Goal: Information Seeking & Learning: Find contact information

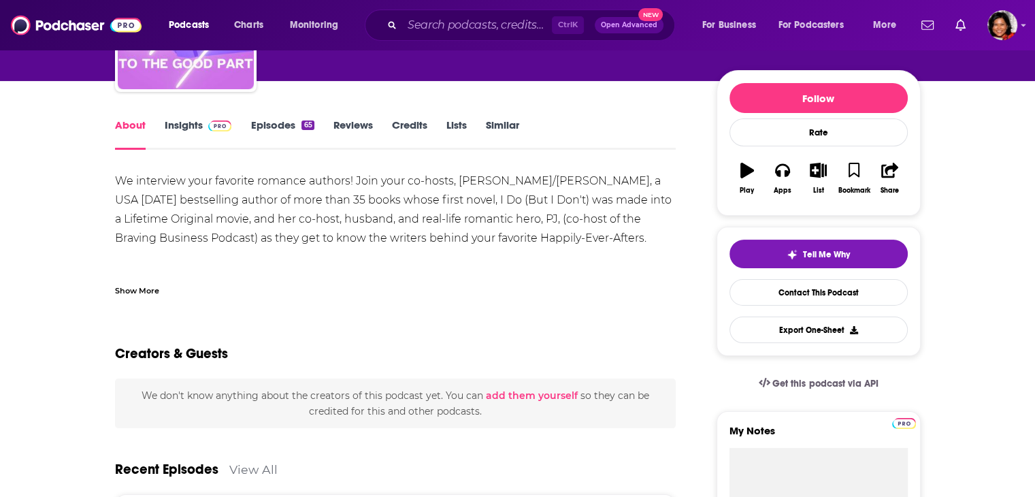
scroll to position [204, 0]
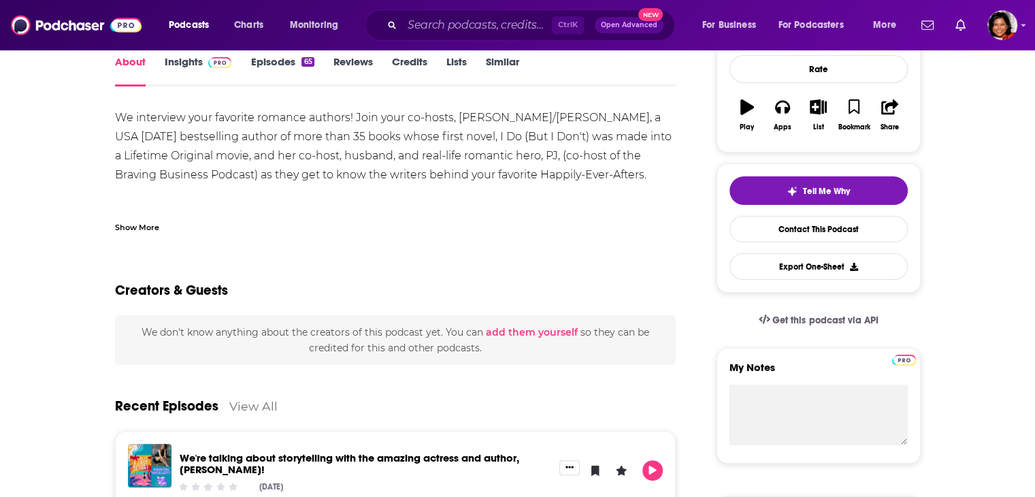
click at [180, 57] on link "Insights" at bounding box center [198, 70] width 67 height 31
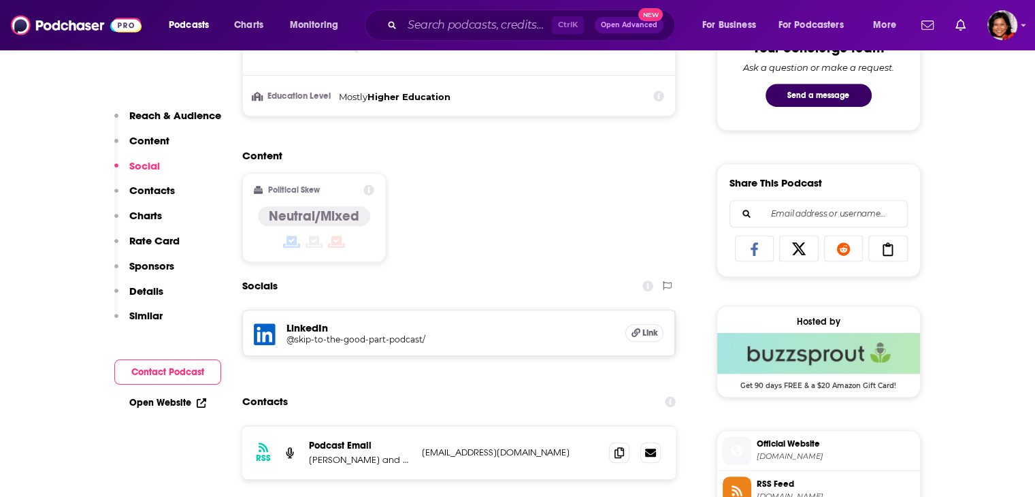
scroll to position [885, 0]
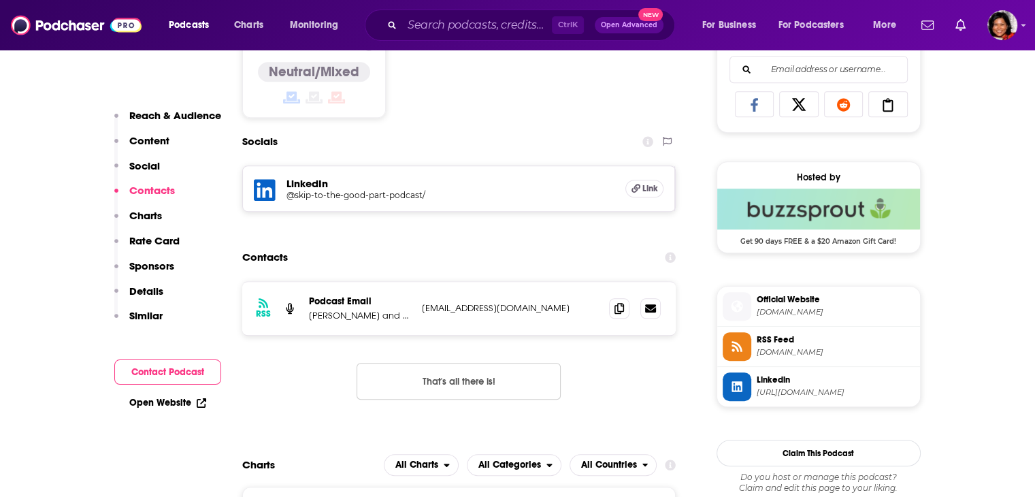
click at [806, 312] on span "[DOMAIN_NAME]" at bounding box center [836, 312] width 158 height 10
click at [447, 25] on input "Search podcasts, credits, & more..." at bounding box center [477, 25] width 150 height 22
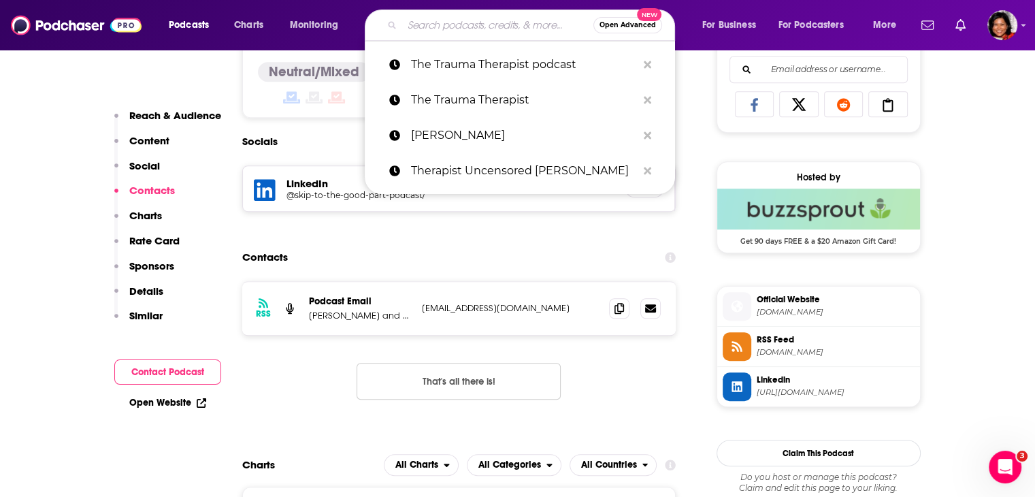
paste input "[PERSON_NAME] <[EMAIL_ADDRESS][DOMAIN_NAME]>"
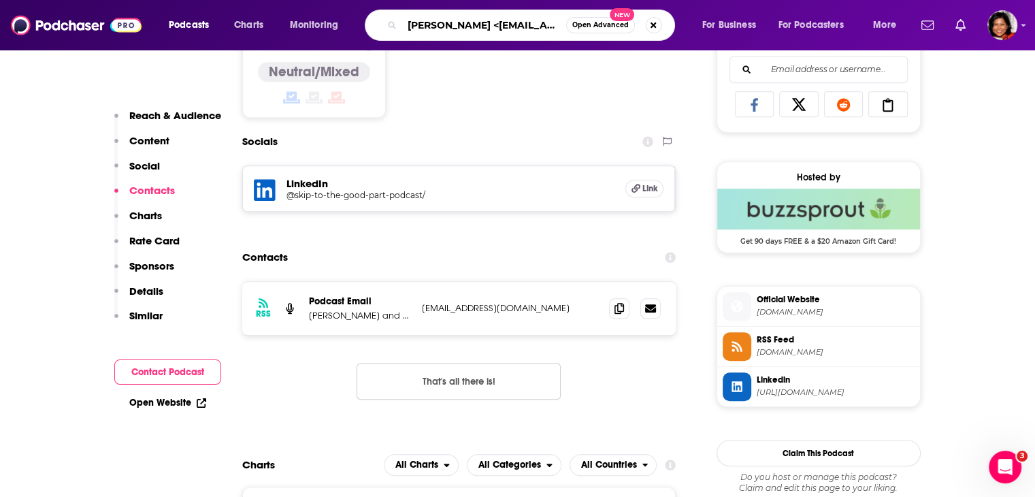
drag, startPoint x: 558, startPoint y: 25, endPoint x: 332, endPoint y: 23, distance: 226.0
click at [332, 23] on div "Podcasts Charts Monitoring [PERSON_NAME] <[EMAIL_ADDRESS][DOMAIN_NAME]> Open Ad…" at bounding box center [534, 25] width 750 height 31
type input "[PERSON_NAME]"
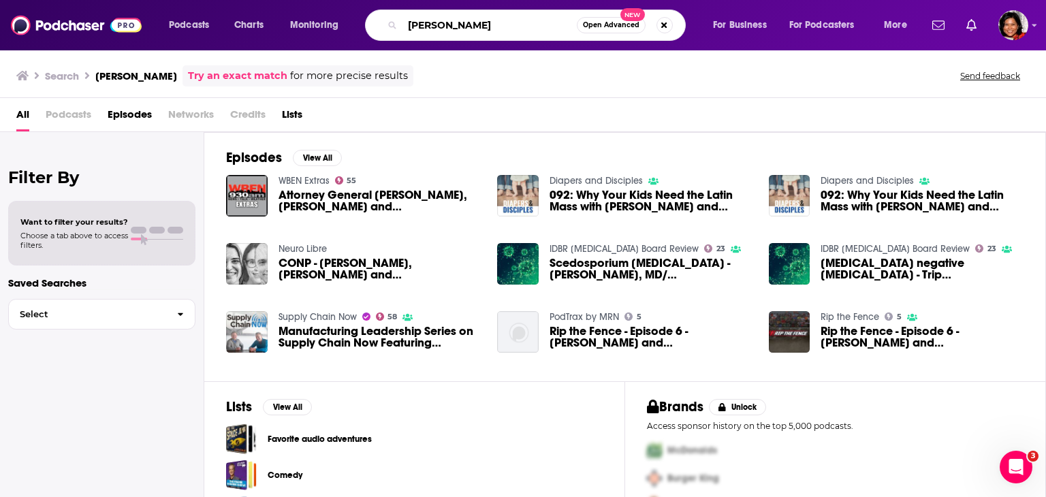
click at [491, 28] on input "[PERSON_NAME]" at bounding box center [489, 25] width 174 height 22
type input "[PERSON_NAME] storytelling"
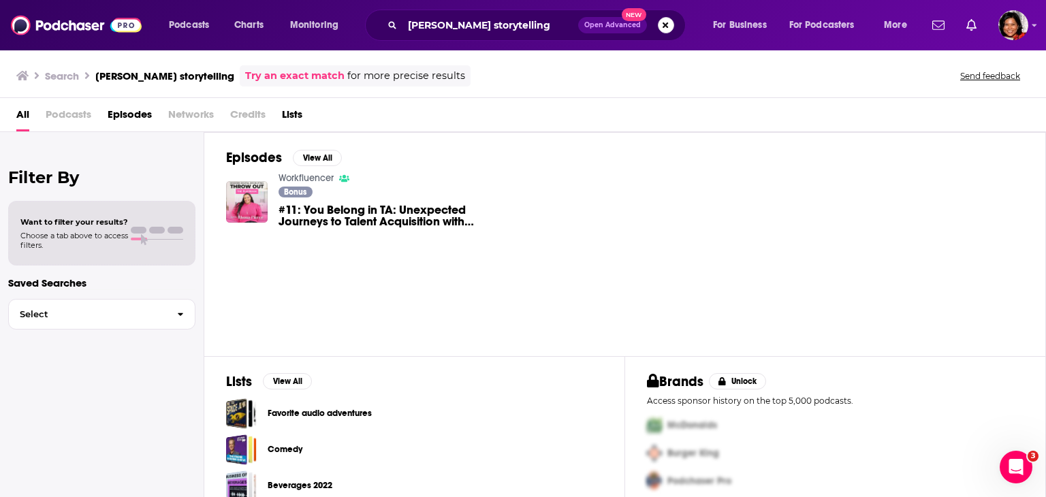
drag, startPoint x: 668, startPoint y: 25, endPoint x: 504, endPoint y: 25, distance: 164.7
click at [669, 25] on button "Search podcasts, credits, & more..." at bounding box center [666, 25] width 16 height 16
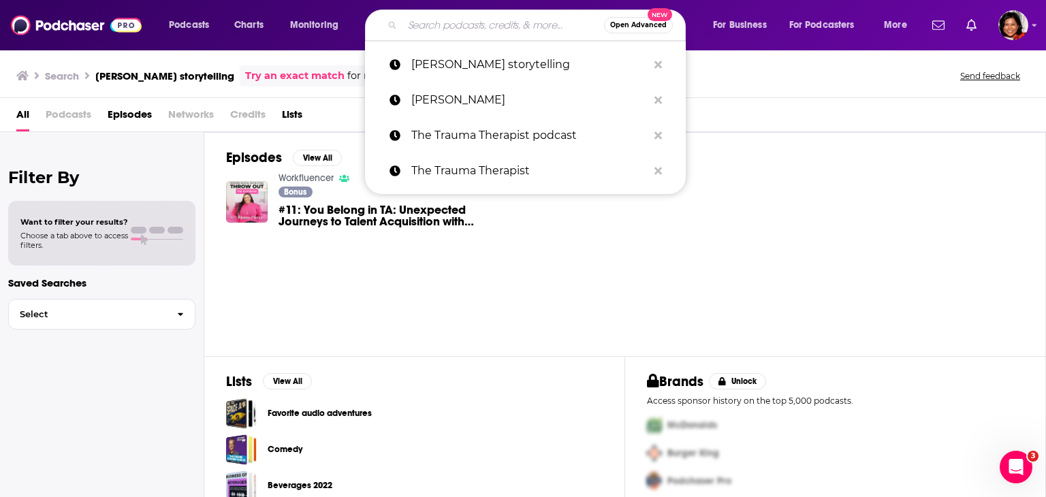
click at [475, 25] on input "Search podcasts, credits, & more..." at bounding box center [502, 25] width 201 height 22
paste input "[PERSON_NAME] <[EMAIL_ADDRESS][DOMAIN_NAME]>"
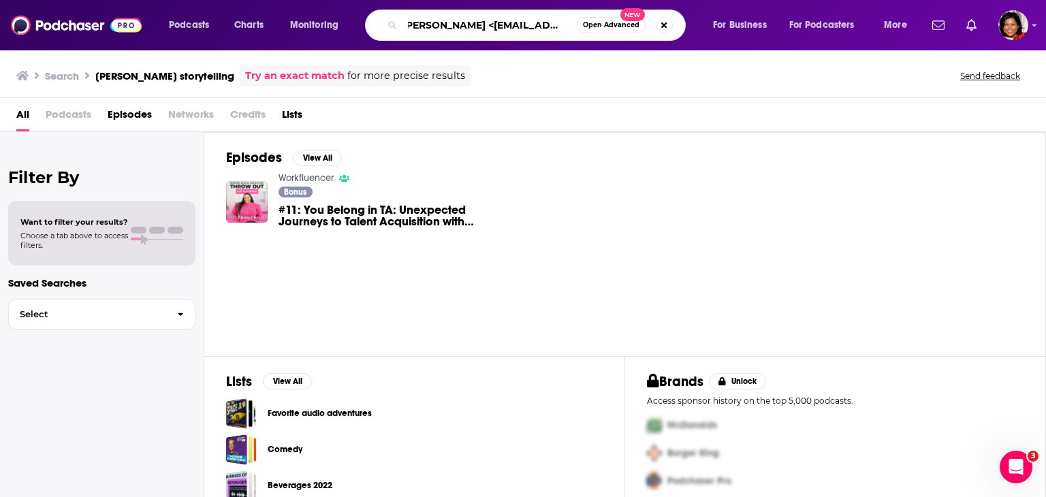
drag, startPoint x: 572, startPoint y: 26, endPoint x: 452, endPoint y: 26, distance: 119.8
click at [452, 26] on input "[PERSON_NAME] <[EMAIL_ADDRESS][DOMAIN_NAME]>" at bounding box center [489, 25] width 174 height 22
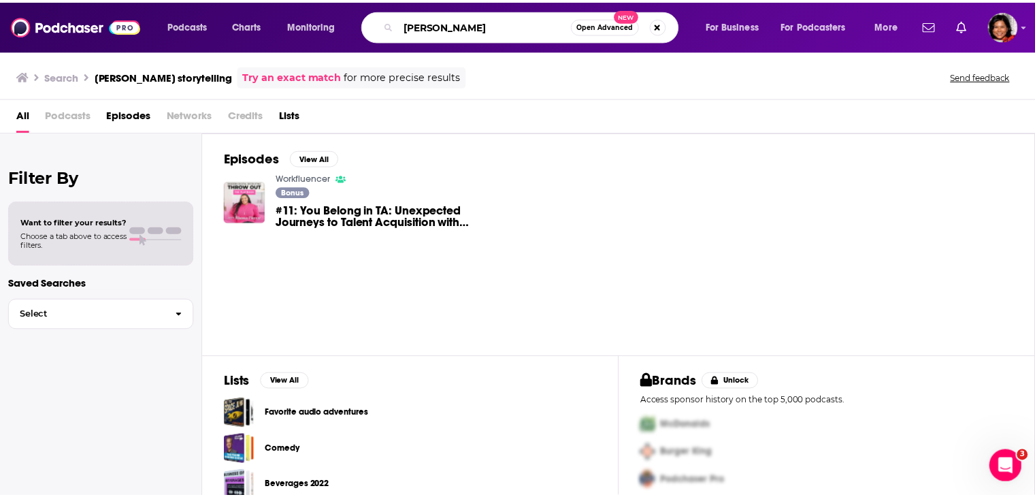
scroll to position [0, 0]
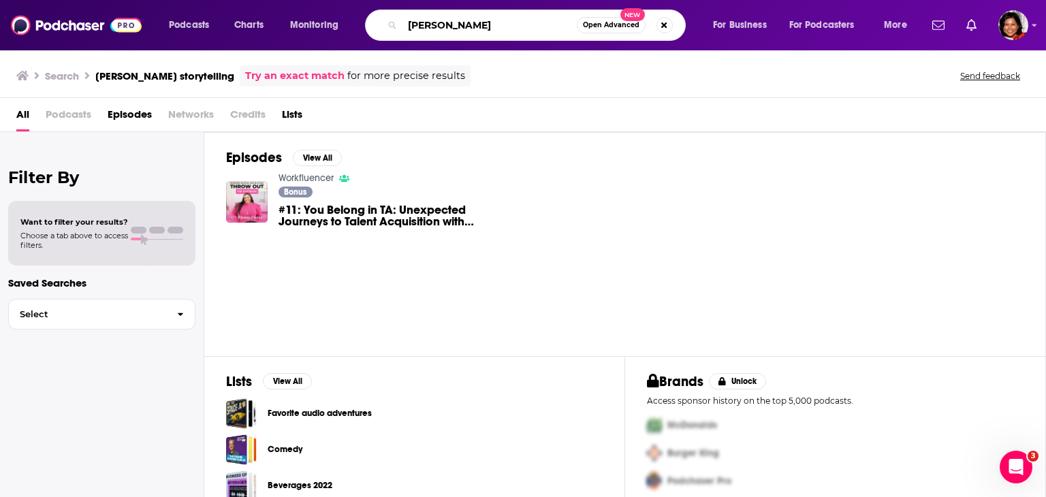
type input "[PERSON_NAME]"
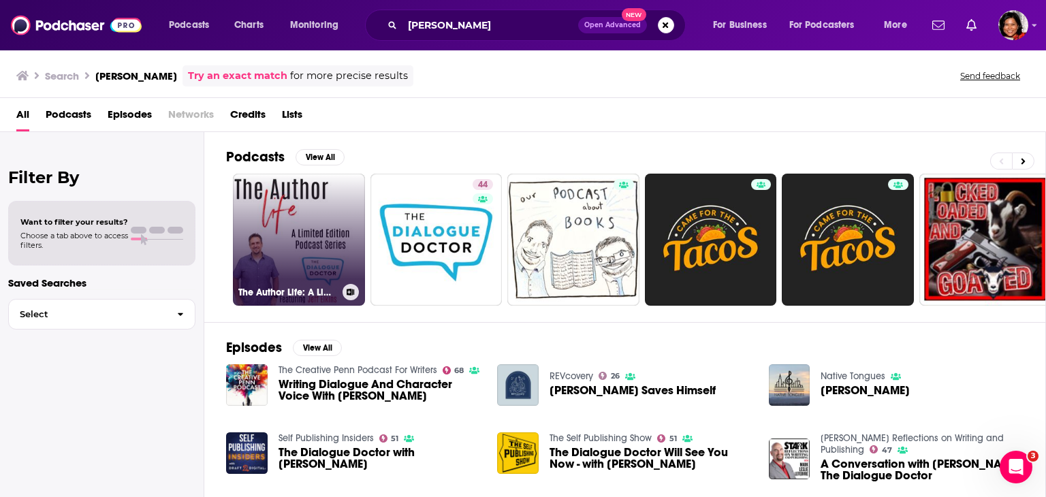
click at [303, 248] on link "The Author Life: A Limited Edition Podcast Series Featuring [PERSON_NAME]" at bounding box center [299, 240] width 132 height 132
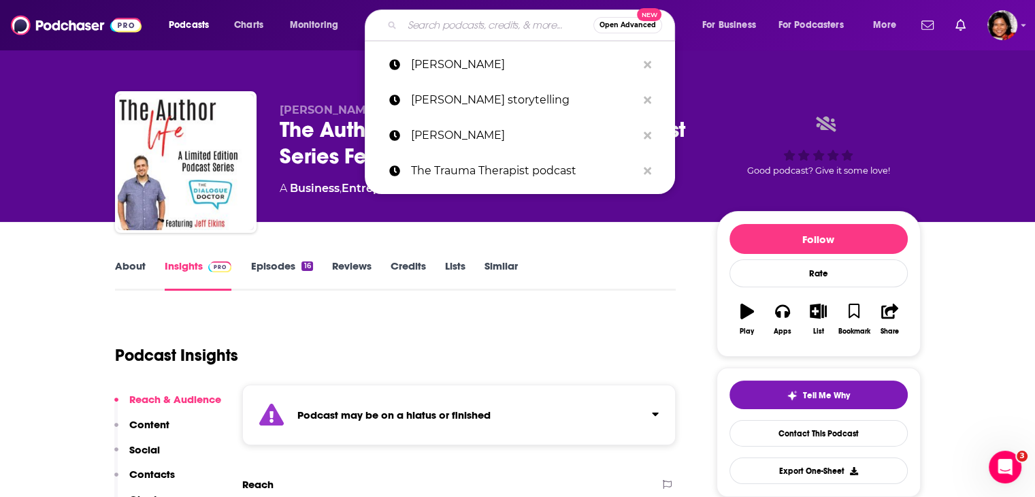
click at [455, 31] on input "Search podcasts, credits, & more..." at bounding box center [497, 25] width 191 height 22
paste input "Pine Reads Submissions <[EMAIL_ADDRESS][DOMAIN_NAME]>"
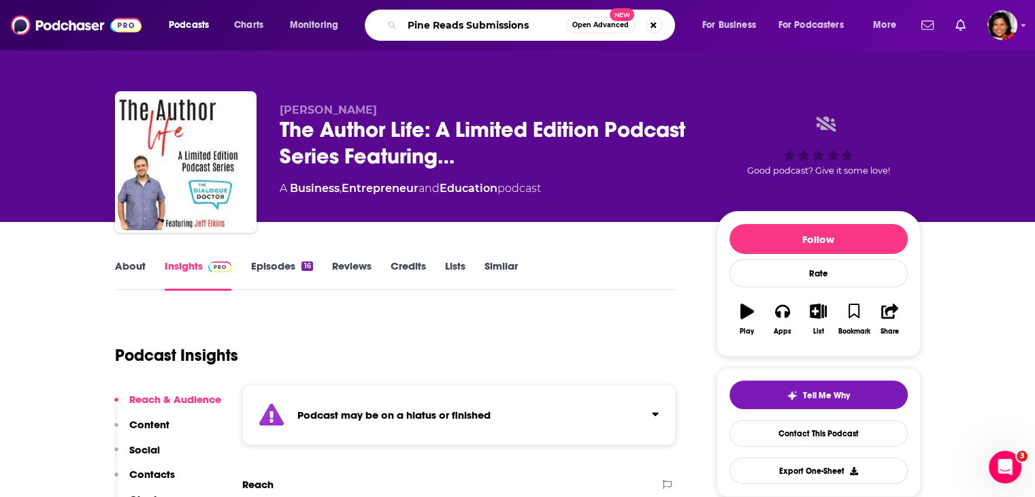
type input "Pine Reads Submissions"
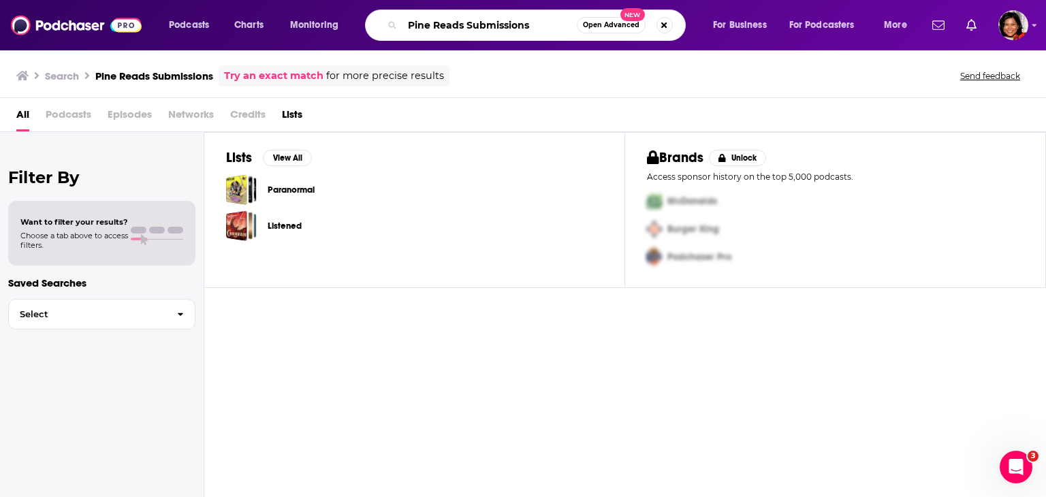
drag, startPoint x: 534, startPoint y: 28, endPoint x: 395, endPoint y: 28, distance: 138.9
click at [395, 28] on div "Pine Reads Submissions Open Advanced New" at bounding box center [525, 25] width 321 height 31
paste input "[DOMAIN_NAME]"
type input "owwrpod"
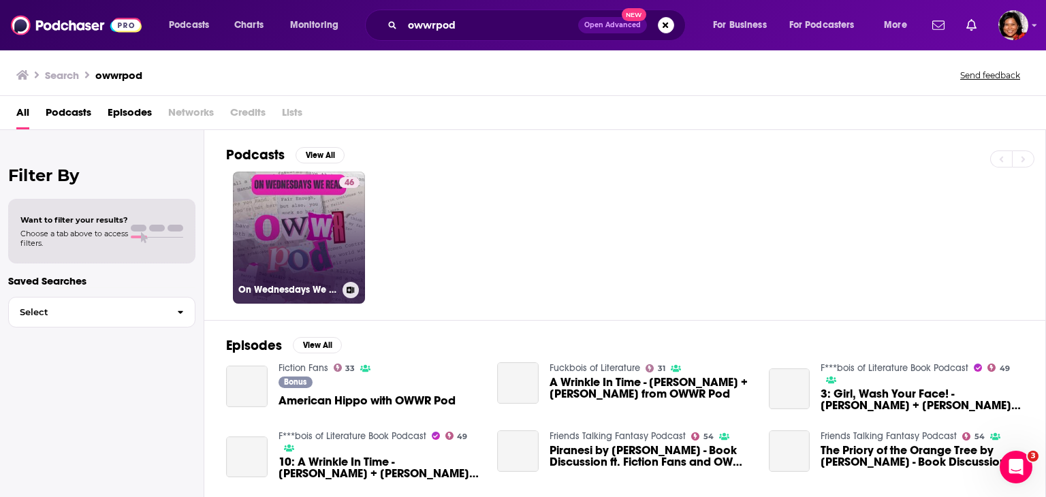
click at [317, 233] on link "46 On Wednesdays We Read (OWWR Pod)" at bounding box center [299, 238] width 132 height 132
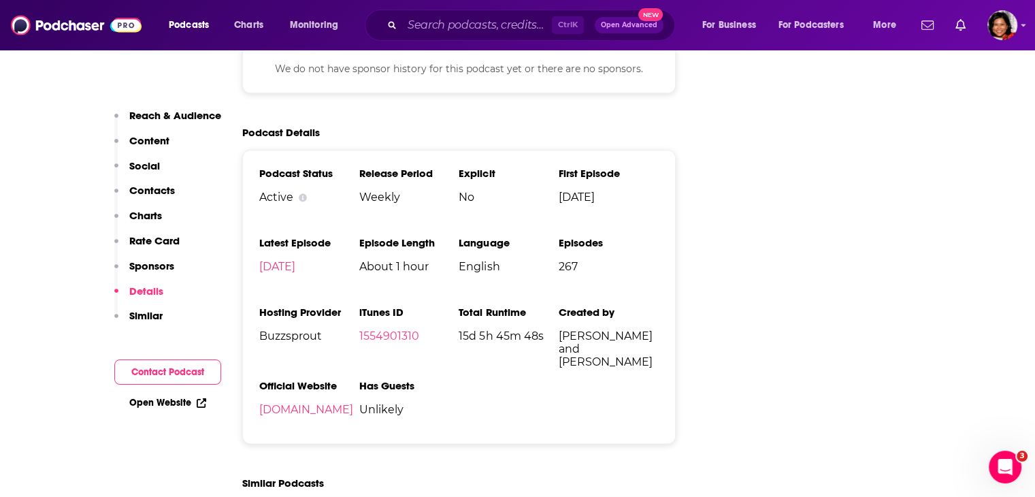
scroll to position [1838, 0]
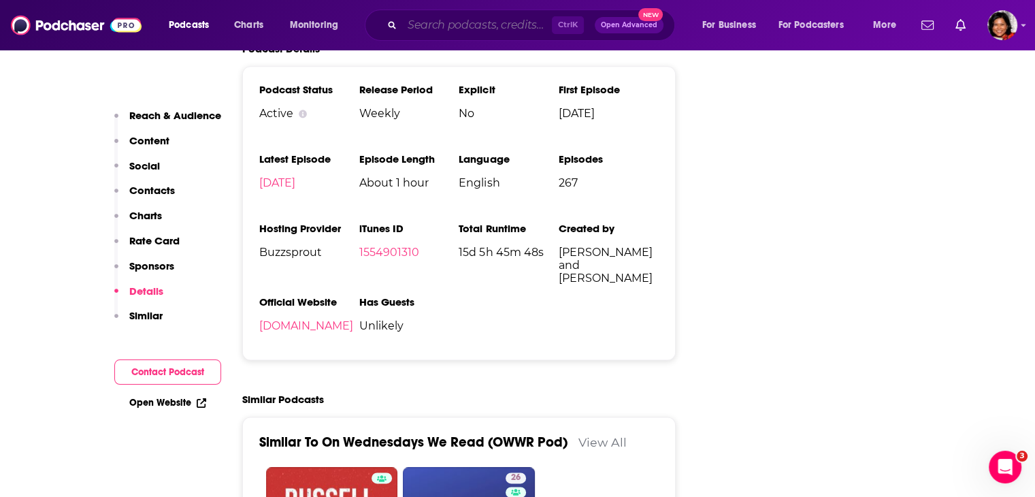
click at [429, 28] on input "Search podcasts, credits, & more..." at bounding box center [477, 25] width 150 height 22
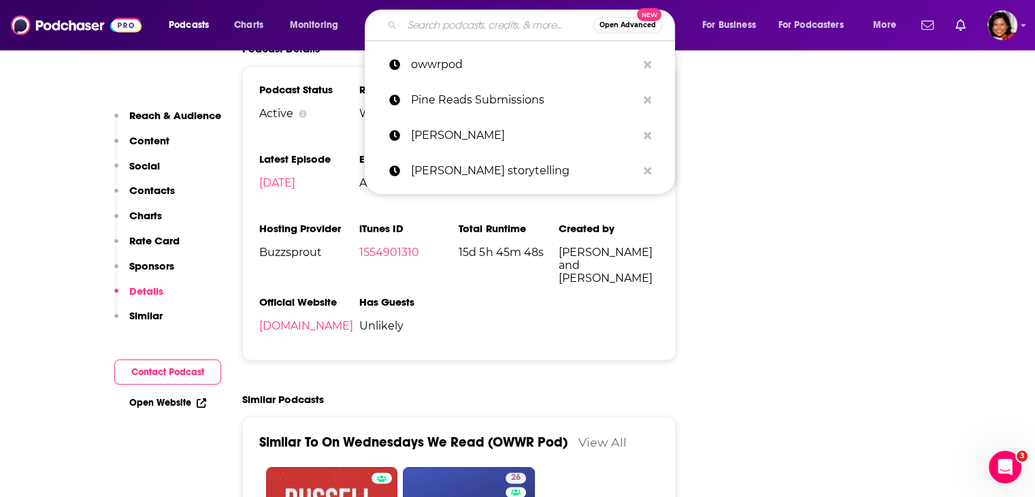
paste input "[DOMAIN_NAME]"
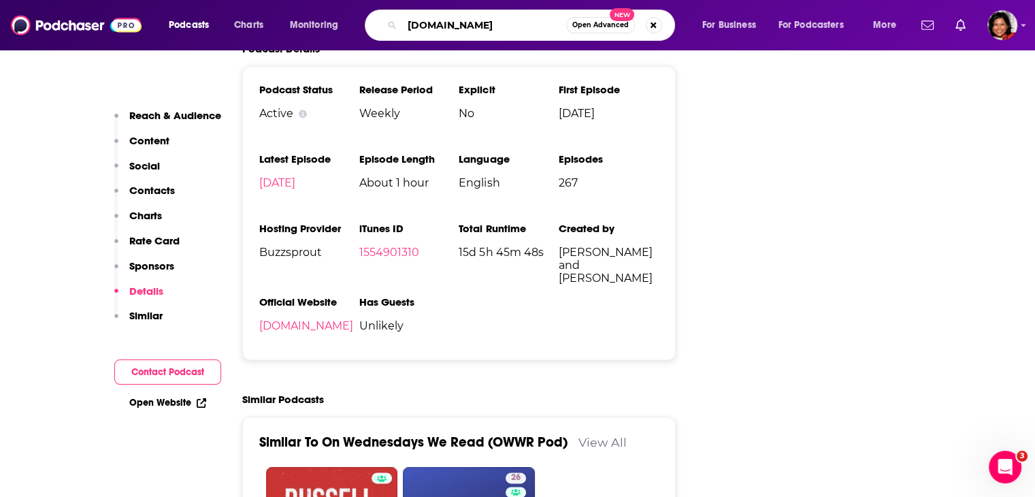
type input "[DOMAIN_NAME]"
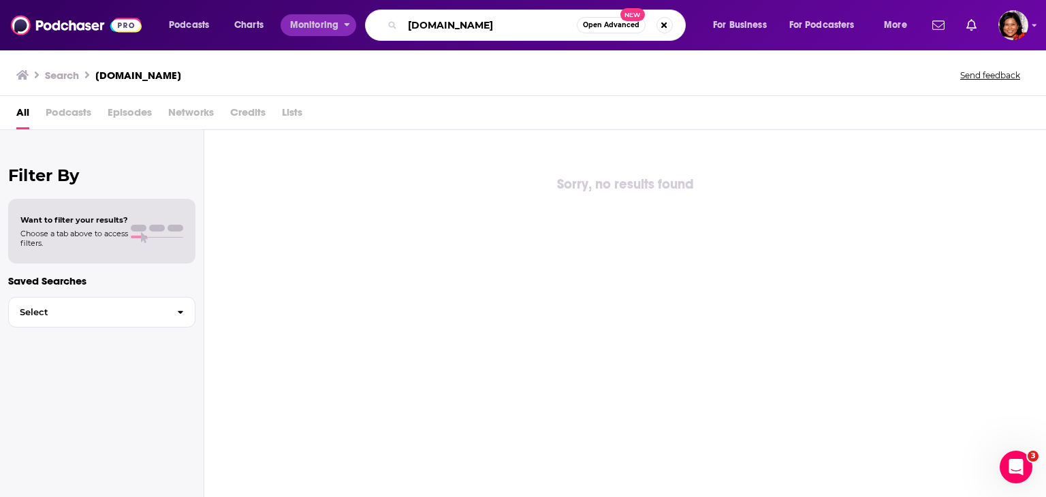
drag, startPoint x: 517, startPoint y: 23, endPoint x: 381, endPoint y: 22, distance: 136.1
click at [351, 25] on div "Podcasts Charts Monitoring [DOMAIN_NAME] Open Advanced New For Business For Pod…" at bounding box center [539, 25] width 760 height 31
paste input "Twin Talk"
type input "Twin Talk"
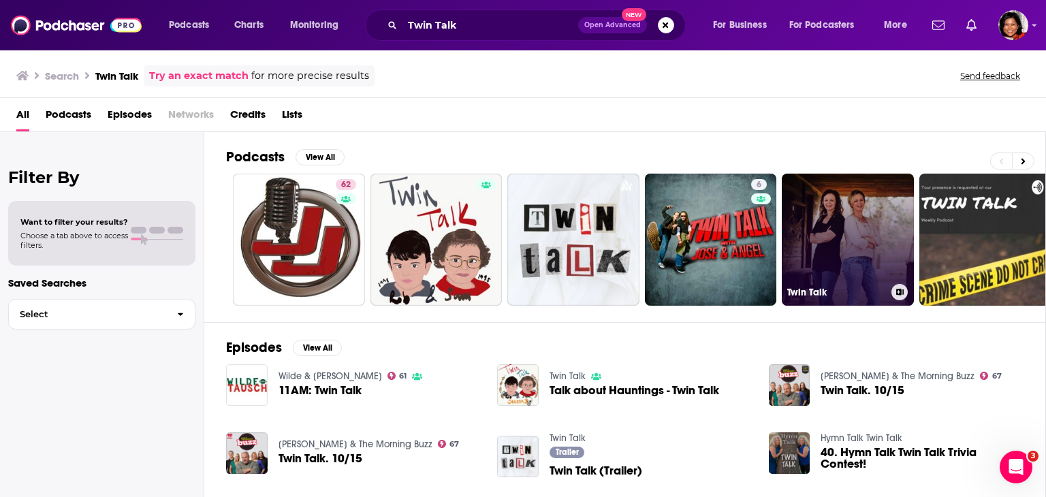
click at [823, 227] on link "Twin Talk" at bounding box center [847, 240] width 132 height 132
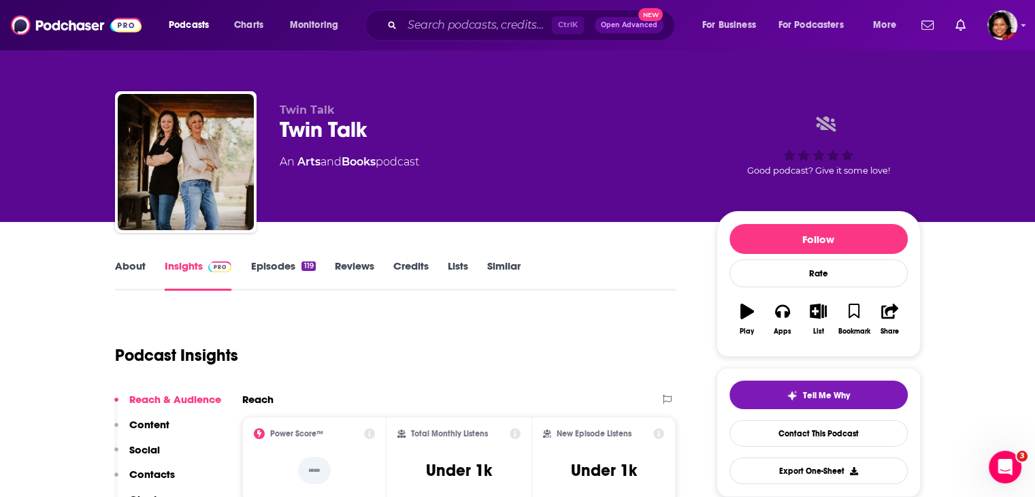
click at [131, 268] on link "About" at bounding box center [130, 274] width 31 height 31
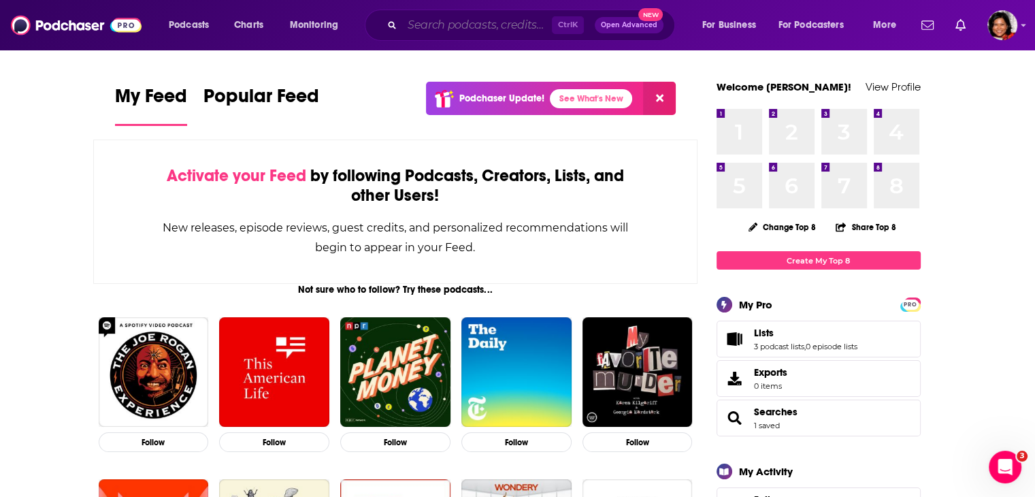
click at [478, 33] on input "Search podcasts, credits, & more..." at bounding box center [477, 25] width 150 height 22
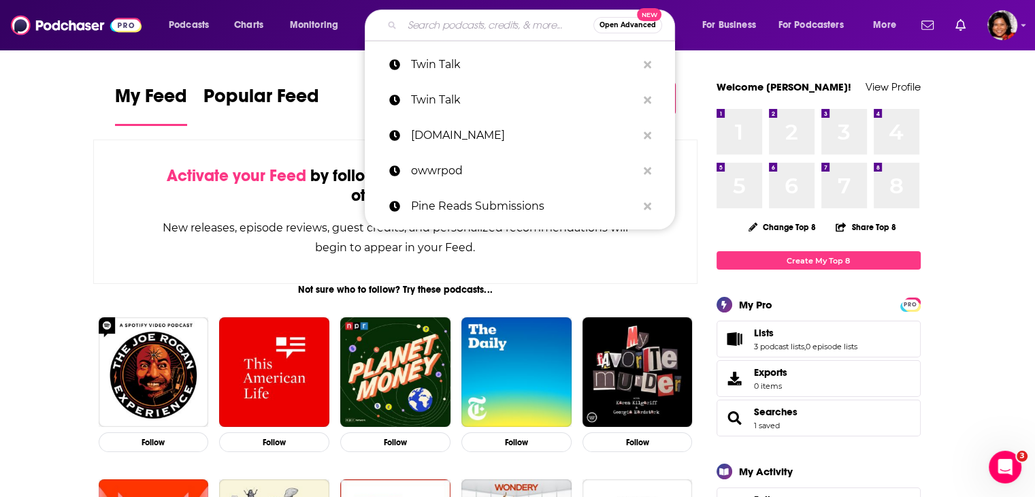
paste input "Whimsy with a Z"
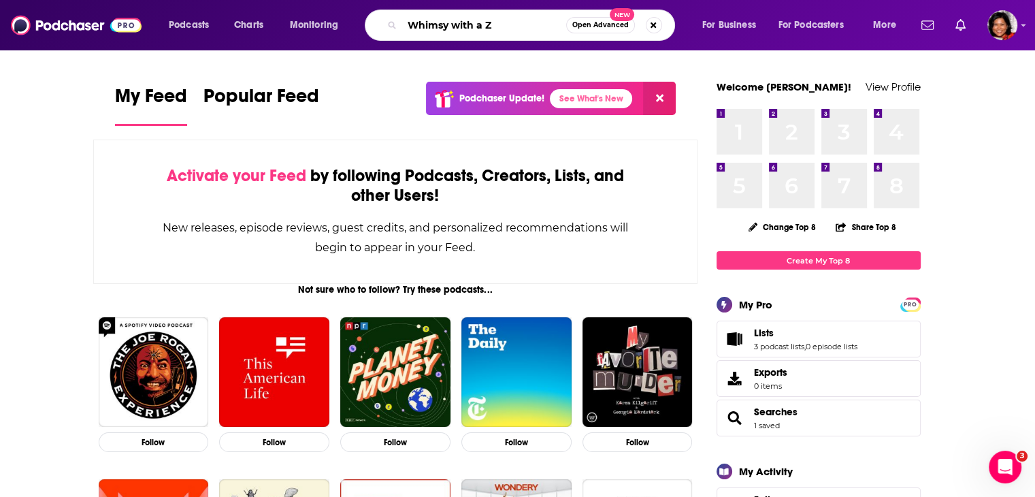
type input "Whimsy with a Z"
click at [585, 23] on span "Open Advanced" at bounding box center [600, 25] width 56 height 7
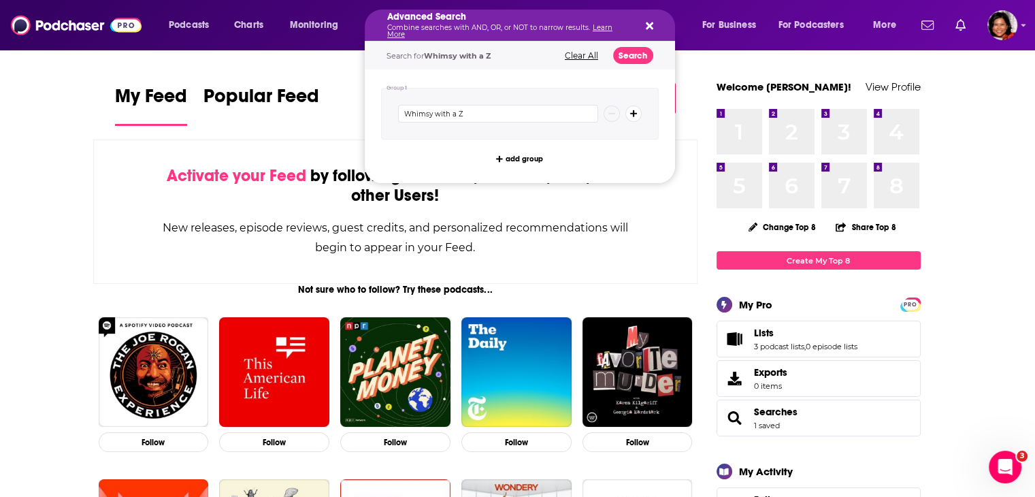
click at [591, 51] on button "Clear All" at bounding box center [582, 56] width 42 height 10
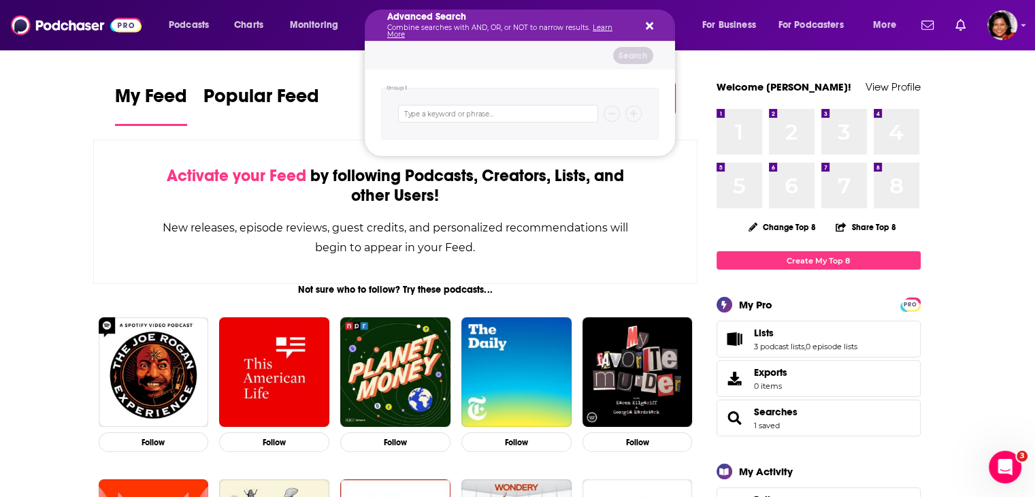
click at [648, 22] on icon "Search podcasts, credits, & more..." at bounding box center [649, 25] width 7 height 11
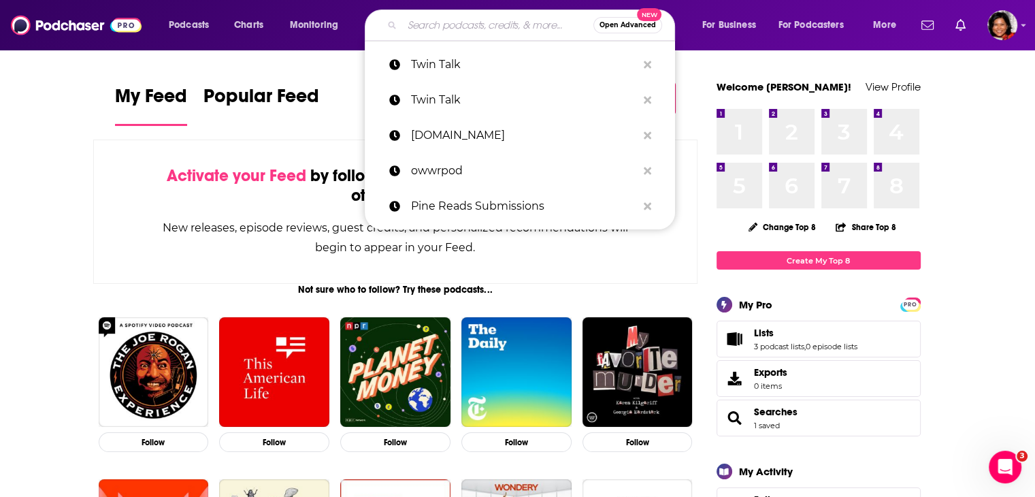
click at [470, 27] on input "Search podcasts, credits, & more..." at bounding box center [497, 25] width 191 height 22
paste input "Whimsy with a Z"
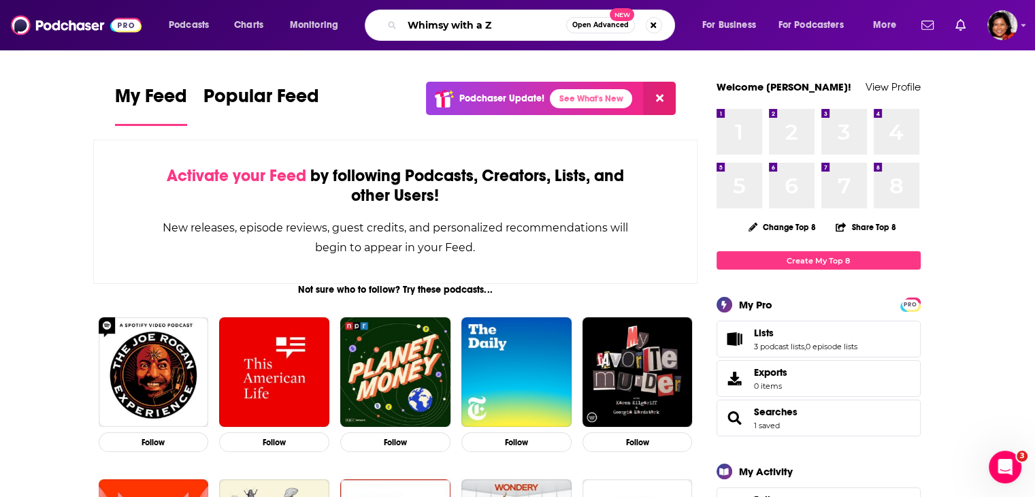
type input "Whimsy with a Z"
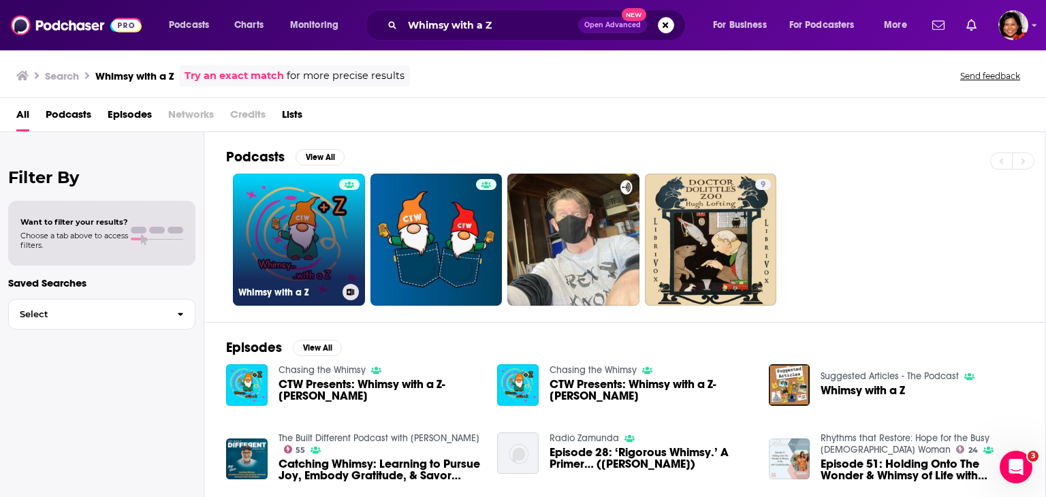
click at [304, 243] on link "Whimsy with a Z" at bounding box center [299, 240] width 132 height 132
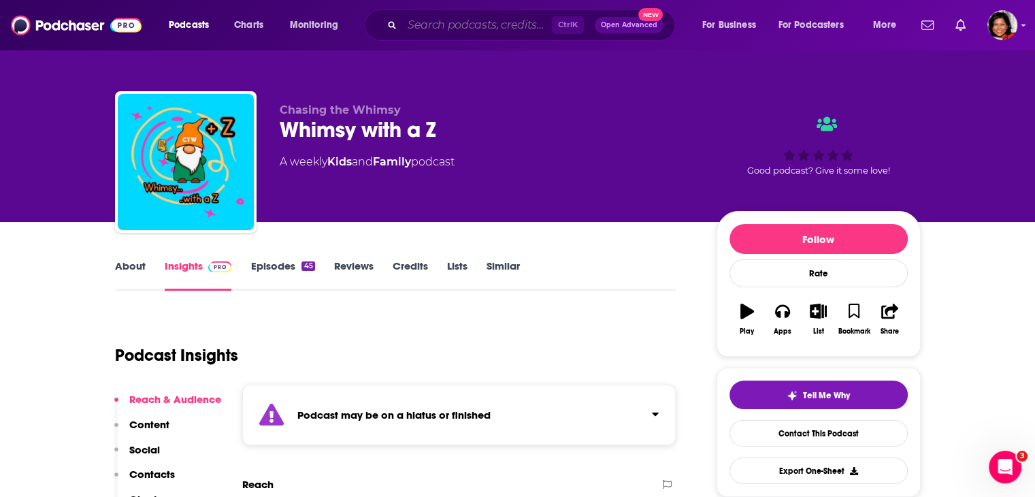
click at [437, 28] on input "Search podcasts, credits, & more..." at bounding box center [477, 25] width 150 height 22
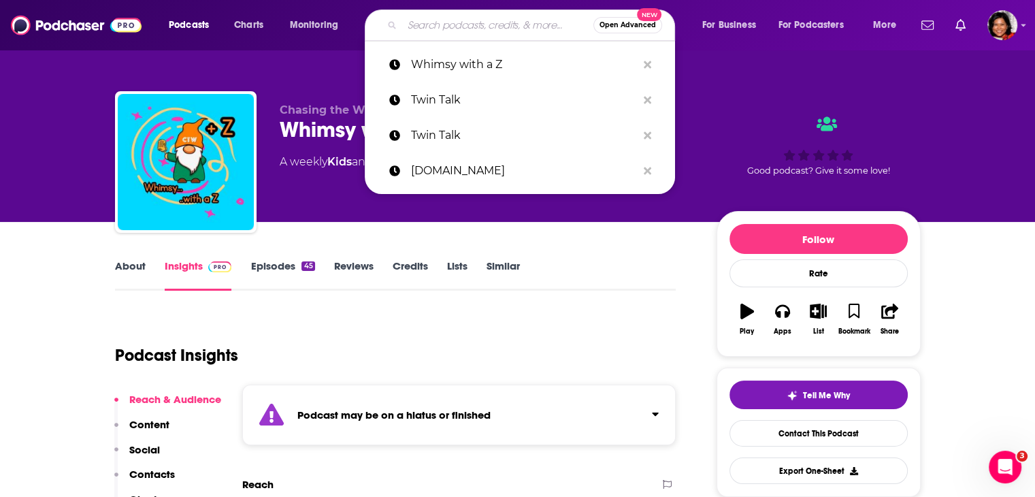
paste input "Buddy Book Club <buddybookclubpodcast@gmail.com>"
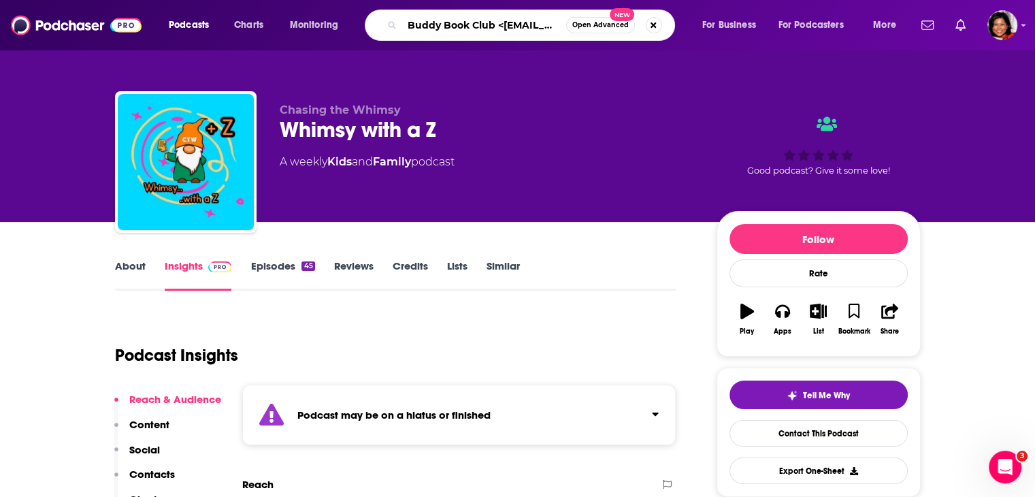
drag, startPoint x: 558, startPoint y: 24, endPoint x: 498, endPoint y: 22, distance: 59.9
click at [498, 22] on input "Buddy Book Club <buddybookclubpodcast@gmail.com>" at bounding box center [484, 25] width 164 height 22
type input "Buddy Book Club"
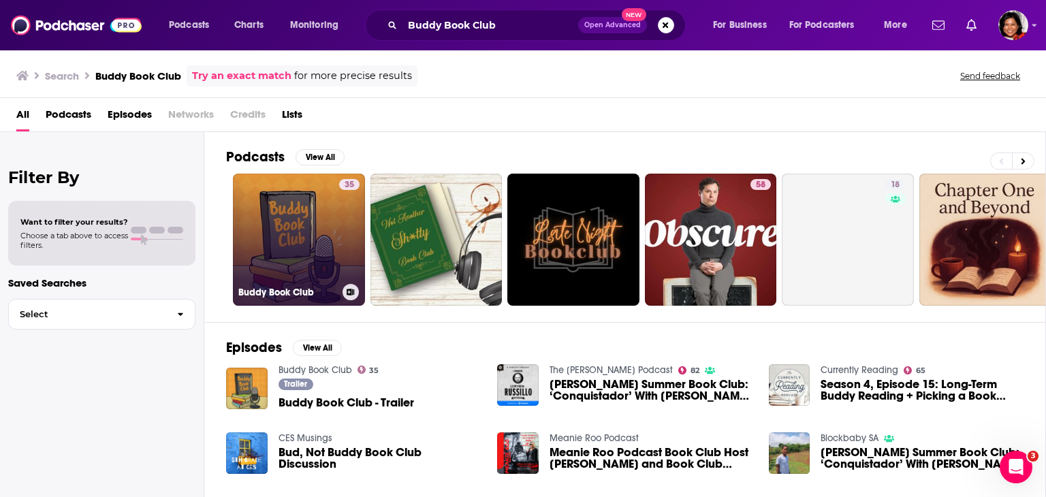
click at [290, 223] on link "35 Buddy Book Club" at bounding box center [299, 240] width 132 height 132
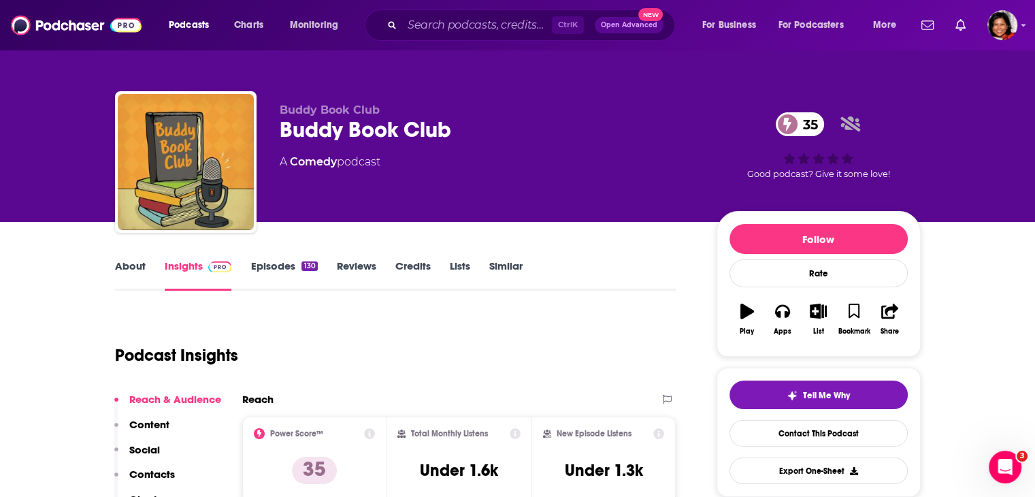
click at [141, 268] on link "About" at bounding box center [130, 274] width 31 height 31
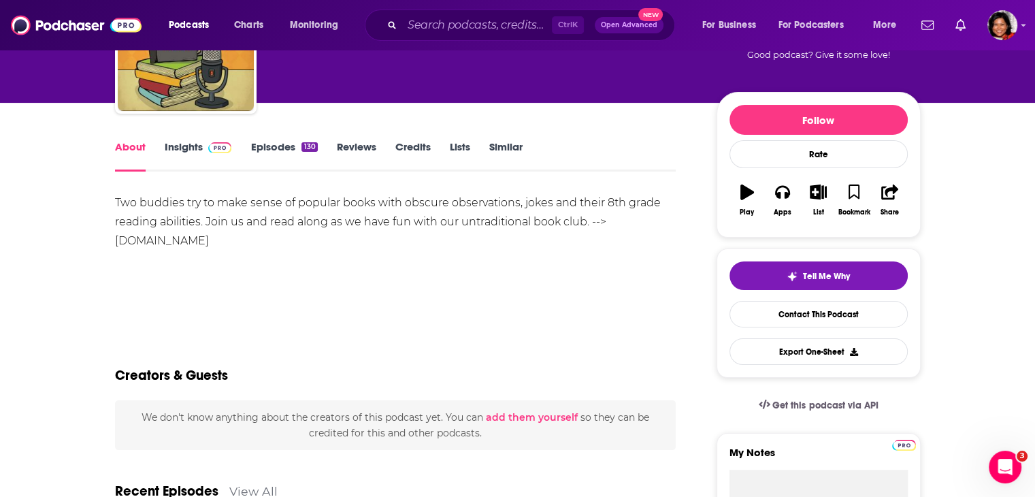
scroll to position [68, 0]
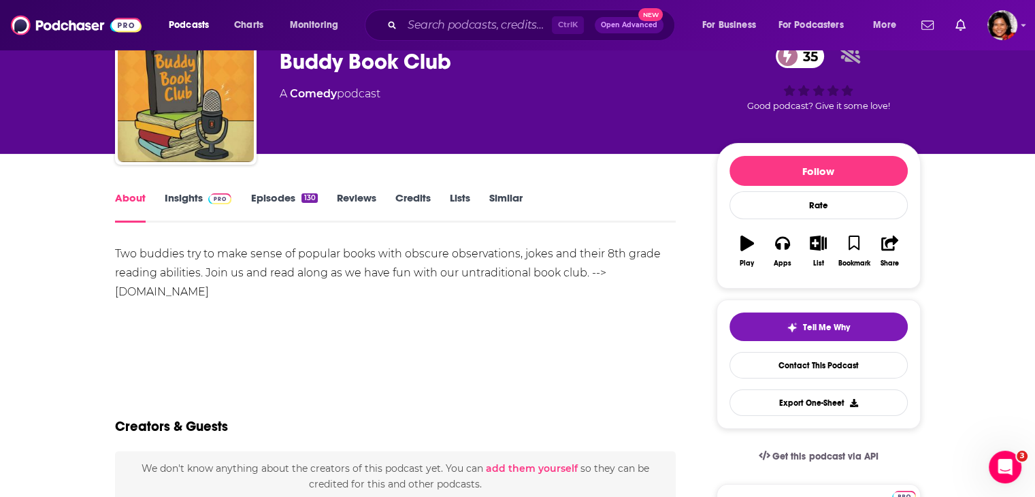
click at [181, 196] on link "Insights" at bounding box center [198, 206] width 67 height 31
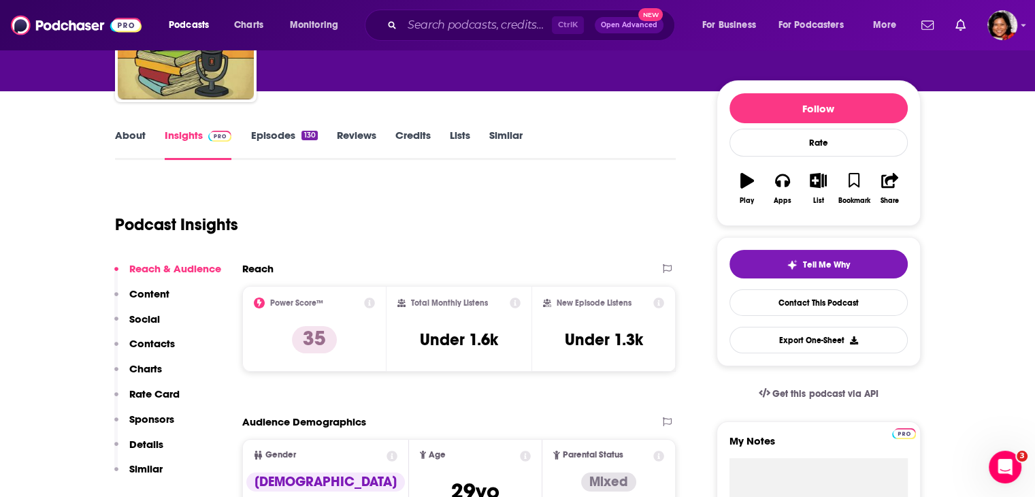
scroll to position [68, 0]
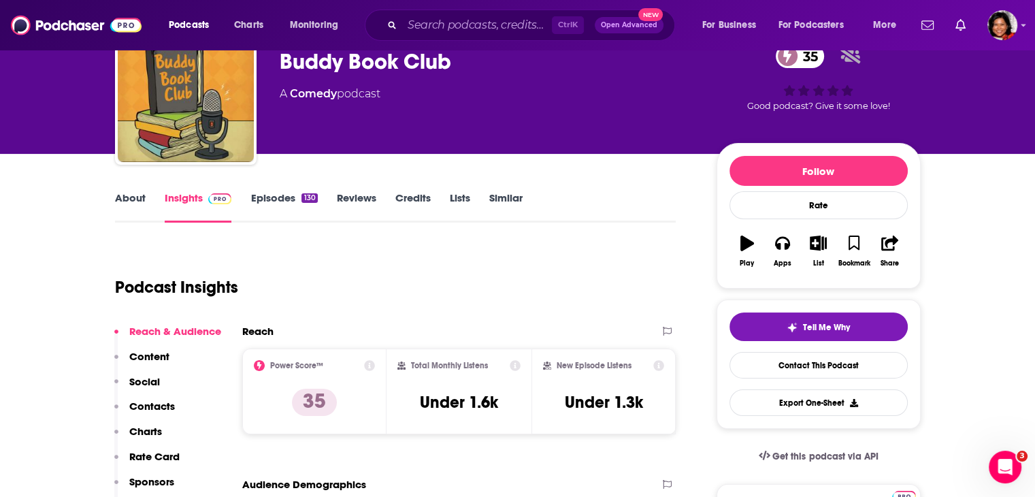
click at [137, 206] on link "About" at bounding box center [130, 206] width 31 height 31
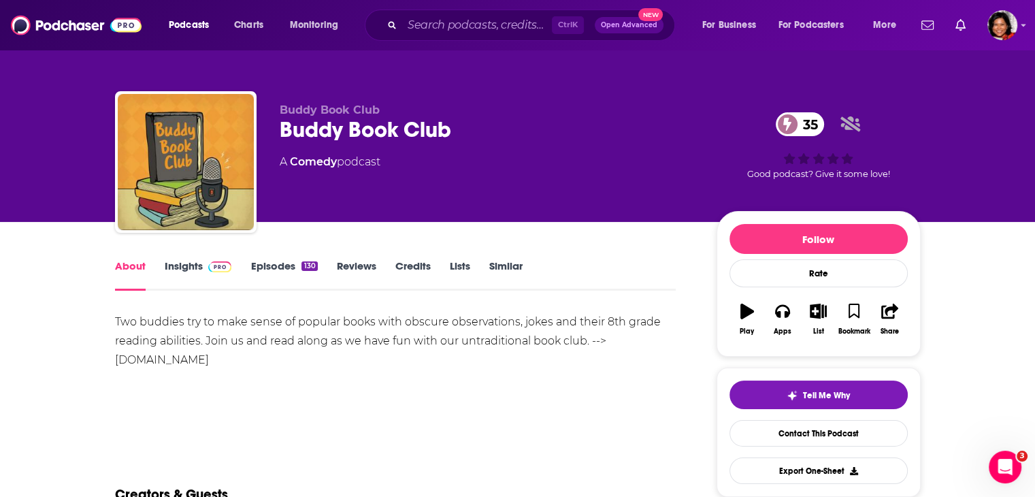
drag, startPoint x: 274, startPoint y: 357, endPoint x: 108, endPoint y: 357, distance: 166.1
copy div "www.BuddyBookClub.com"
click at [440, 26] on input "Search podcasts, credits, & more..." at bounding box center [477, 25] width 150 height 22
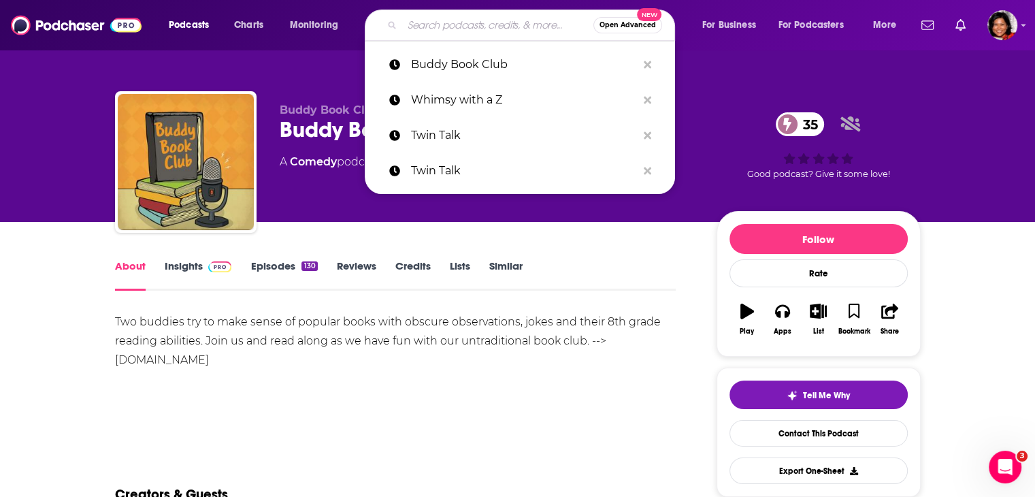
paste input "Salty Sunshine Podcast"
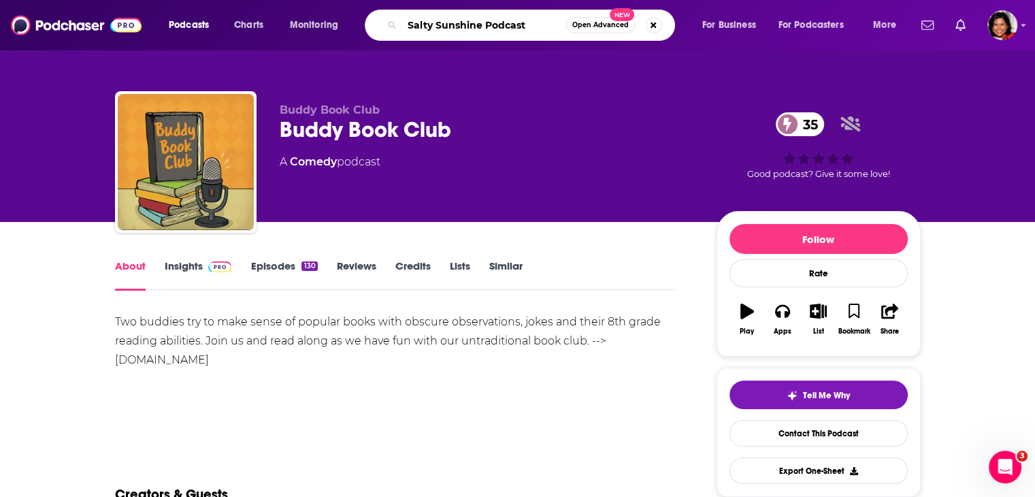
type input "Salty Sunshine Podcast"
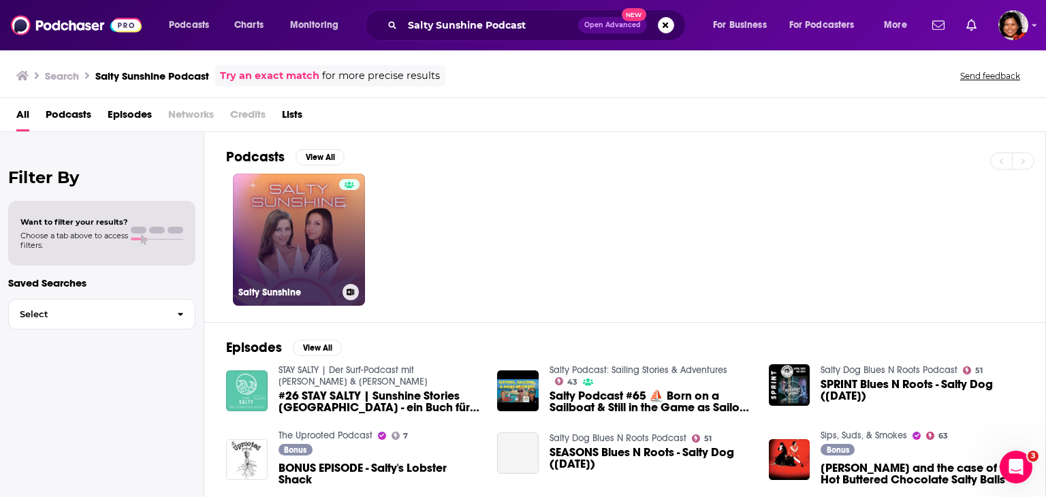
click at [304, 238] on link "Salty Sunshine" at bounding box center [299, 240] width 132 height 132
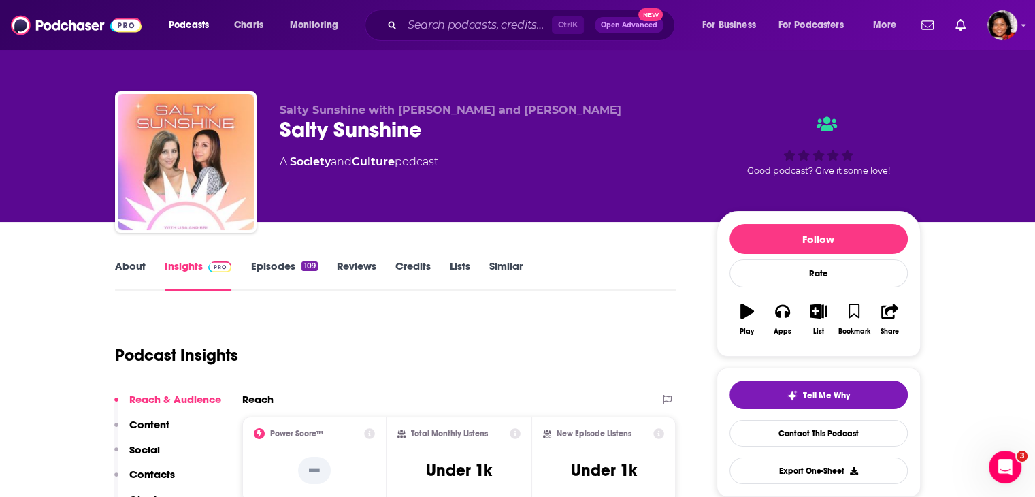
click at [131, 268] on link "About" at bounding box center [130, 274] width 31 height 31
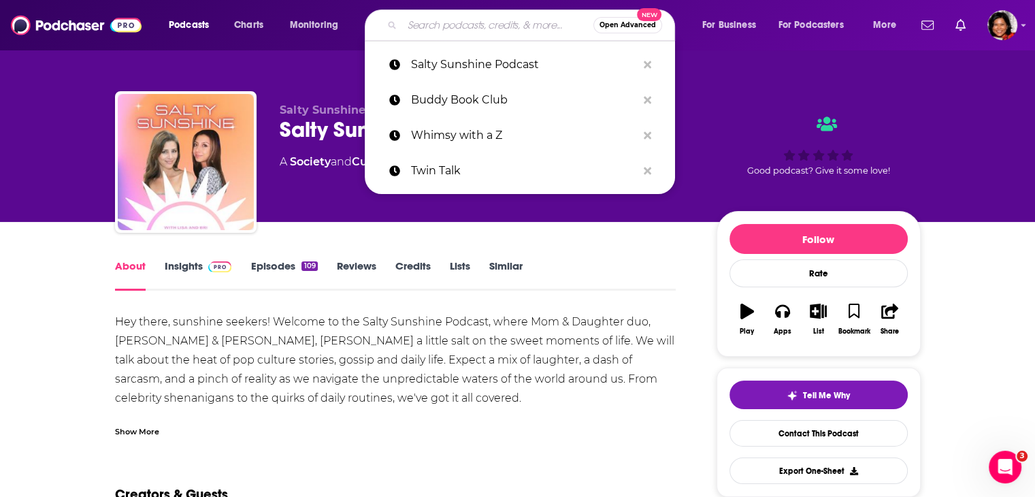
click at [489, 27] on input "Search podcasts, credits, & more..." at bounding box center [497, 25] width 191 height 22
paste input "FratChat Podcast <fratchatpodcast@gmail.com>"
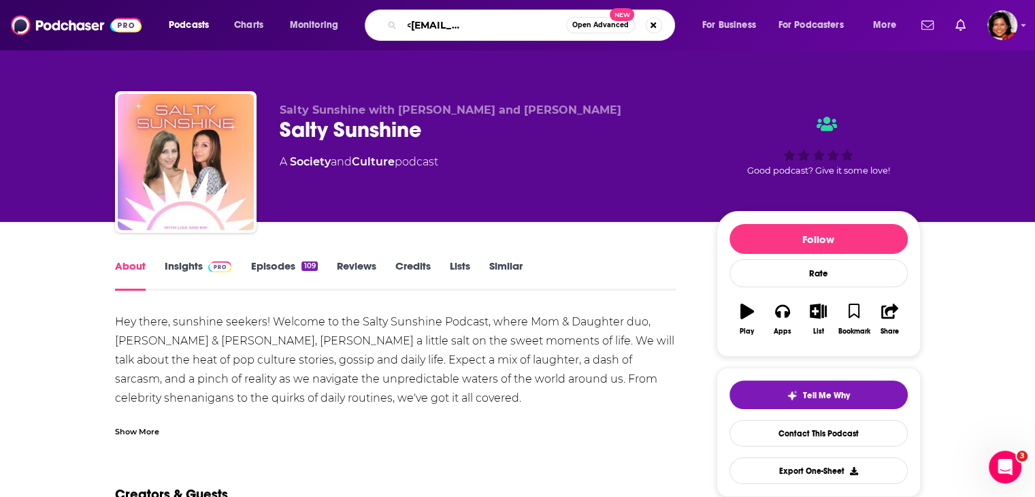
drag, startPoint x: 457, startPoint y: 25, endPoint x: 542, endPoint y: 25, distance: 84.4
click at [542, 25] on input "FratChat Podcast <fratchatpodcast@gmail.com>" at bounding box center [484, 25] width 164 height 22
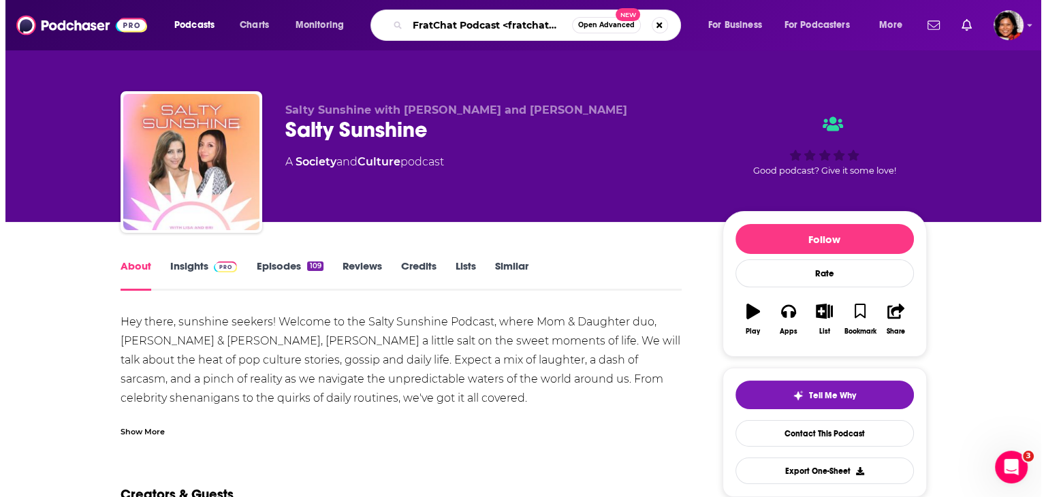
scroll to position [0, 0]
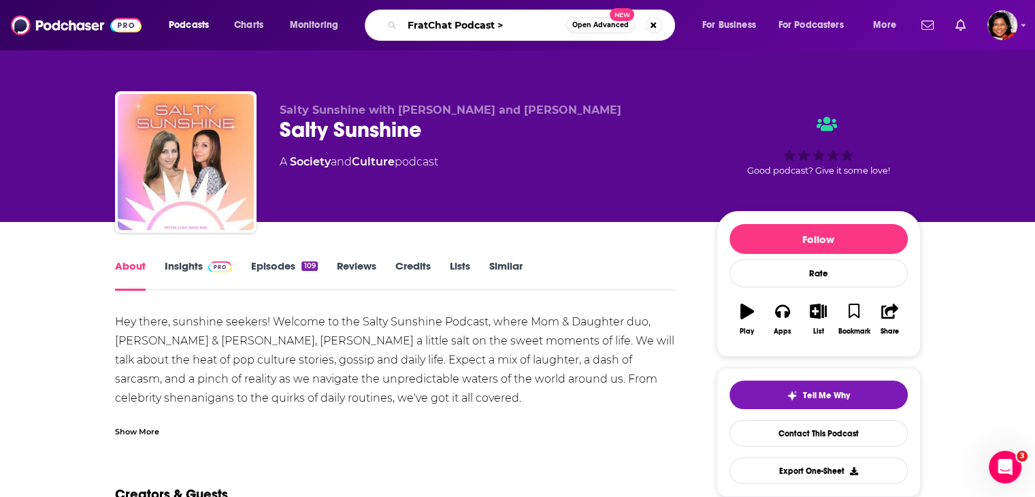
type input "FratChat Podcast"
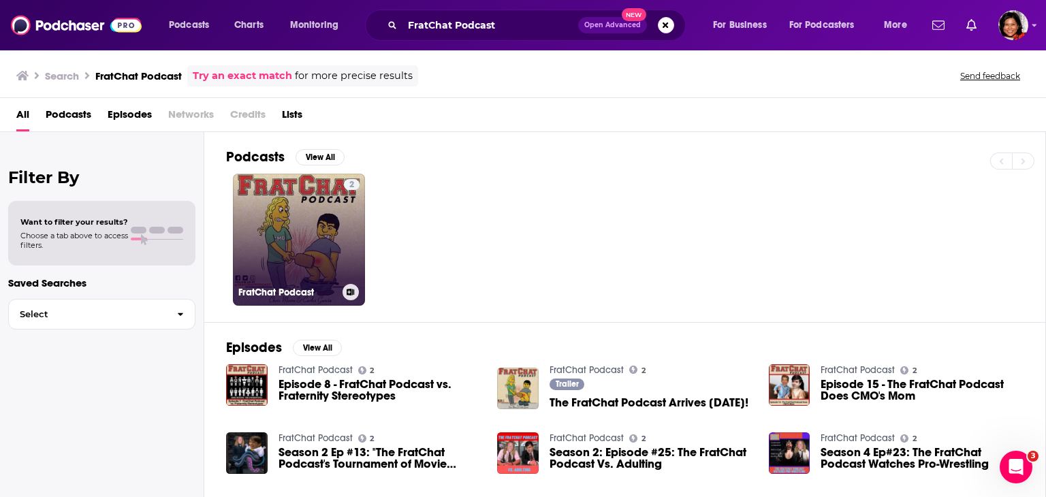
click at [276, 245] on link "2 FratChat Podcast" at bounding box center [299, 240] width 132 height 132
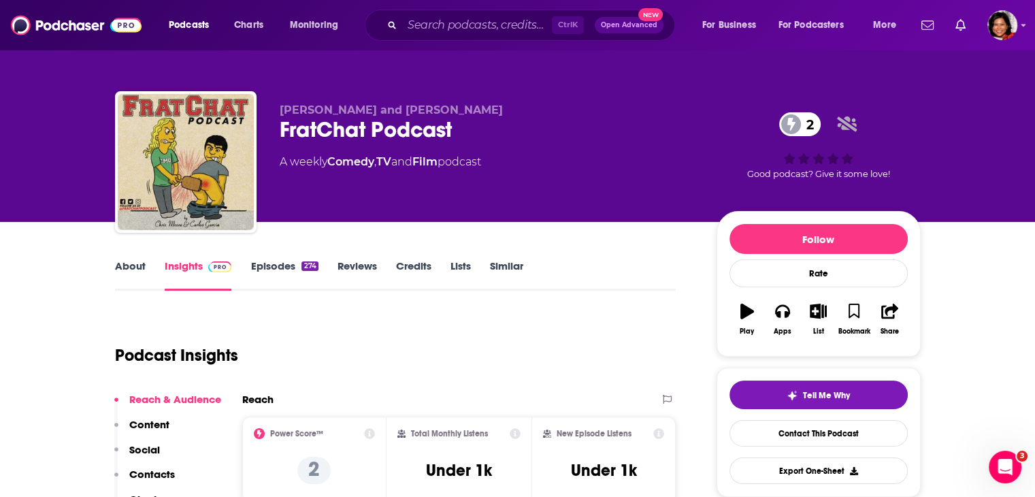
click at [128, 265] on link "About" at bounding box center [130, 274] width 31 height 31
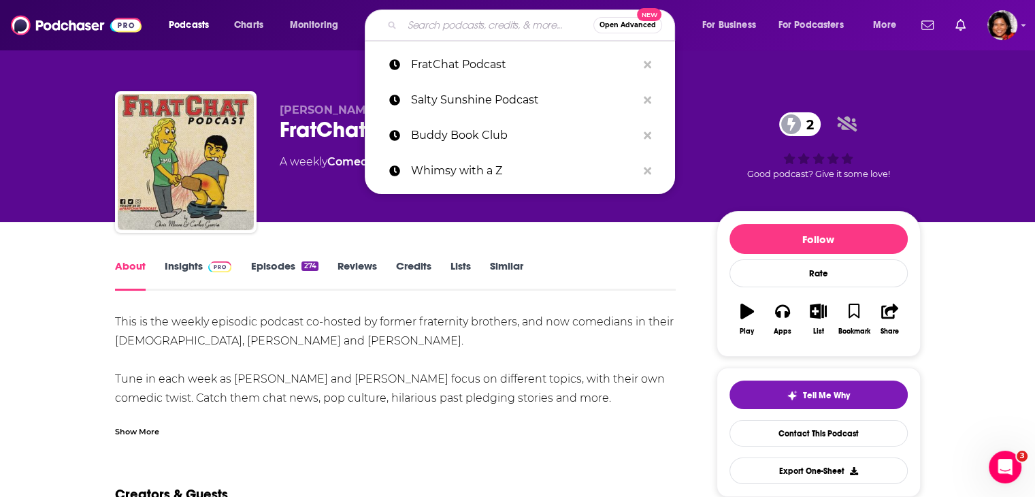
click at [427, 20] on input "Search podcasts, credits, & more..." at bounding box center [497, 25] width 191 height 22
paste input "amy@momadvice.com"
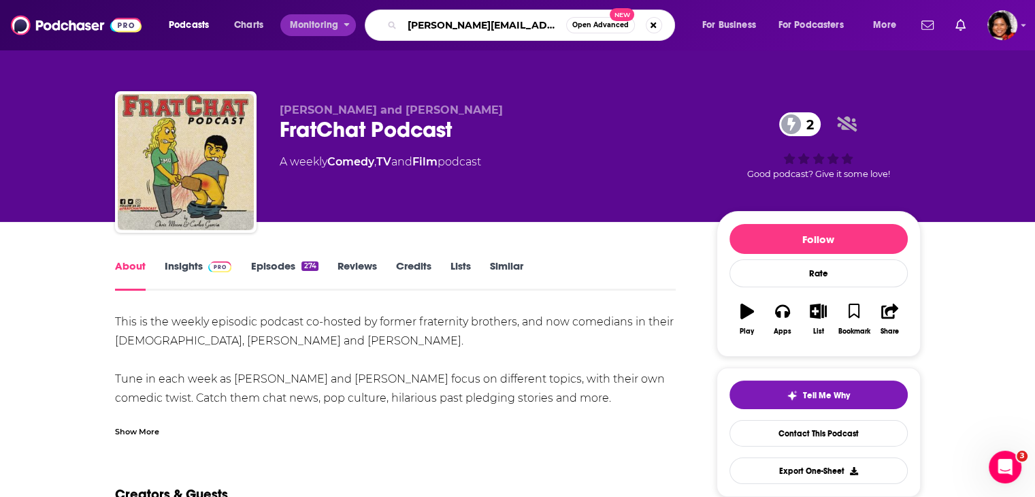
drag, startPoint x: 437, startPoint y: 25, endPoint x: 274, endPoint y: 22, distance: 163.4
click at [298, 22] on div "Podcasts Charts Monitoring amy@momadvice.com Open Advanced New For Business For…" at bounding box center [534, 25] width 750 height 31
type input "momadvice.com"
drag, startPoint x: 526, startPoint y: 4, endPoint x: 513, endPoint y: 33, distance: 31.1
click at [526, 5] on div "Podcasts Charts Monitoring momadvice.com Open Advanced New For Business For Pod…" at bounding box center [517, 25] width 1035 height 50
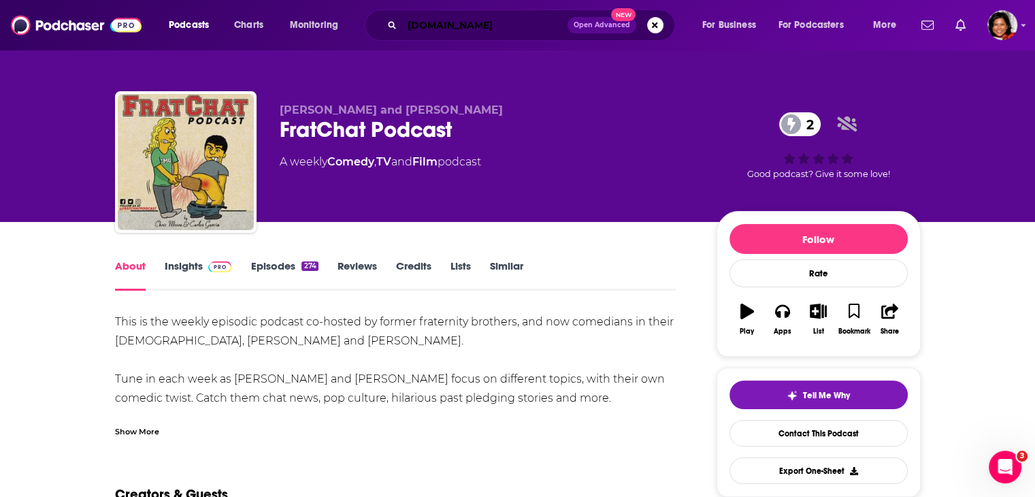
click at [516, 25] on input "momadvice.com" at bounding box center [484, 25] width 165 height 22
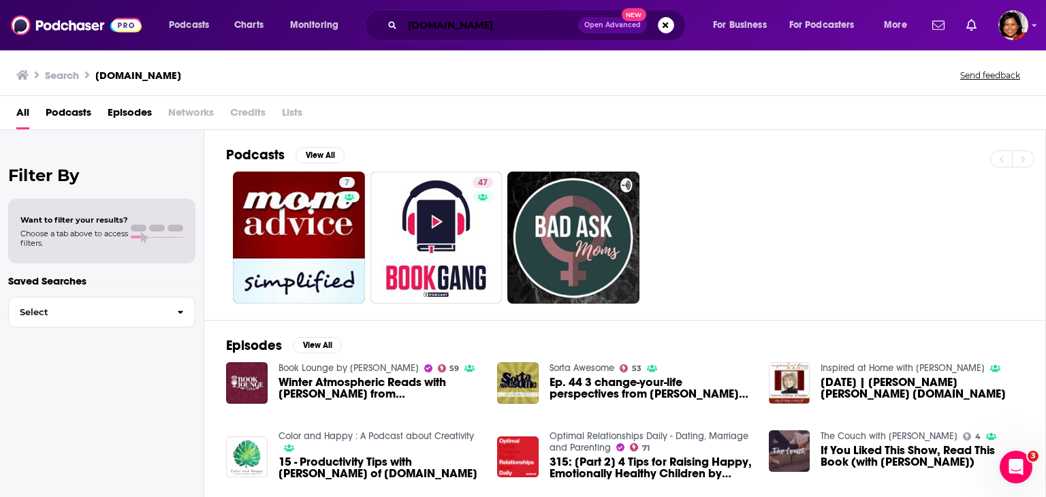
click at [439, 25] on input "momadvice.com" at bounding box center [490, 25] width 176 height 22
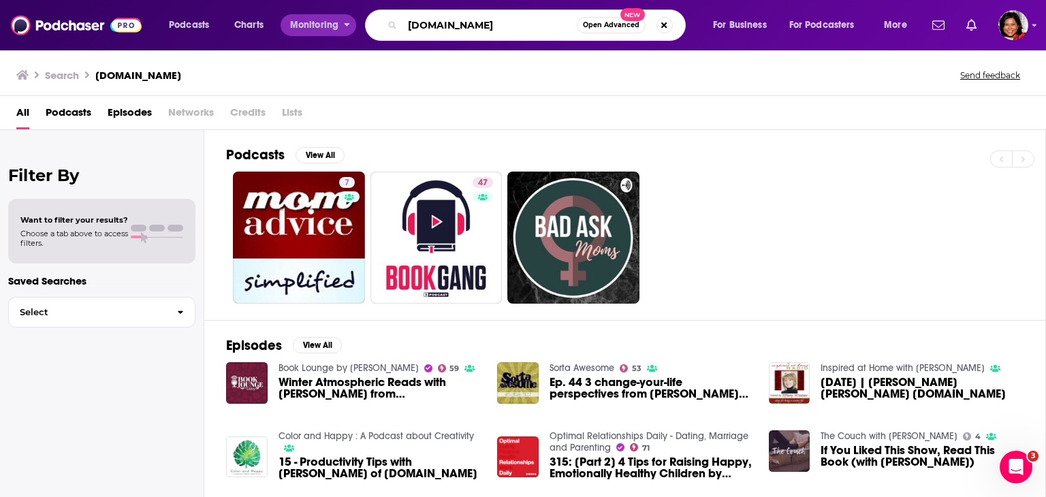
drag, startPoint x: 502, startPoint y: 21, endPoint x: 304, endPoint y: 24, distance: 198.1
click at [300, 22] on div "Podcasts Charts Monitoring momadvice.com Open Advanced New For Business For Pod…" at bounding box center [539, 25] width 760 height 31
paste input "amy@"
drag, startPoint x: 525, startPoint y: 22, endPoint x: 302, endPoint y: 28, distance: 223.3
click at [302, 28] on div "Podcasts Charts Monitoring amy@momadvice.com Open Advanced New For Business For…" at bounding box center [539, 25] width 760 height 31
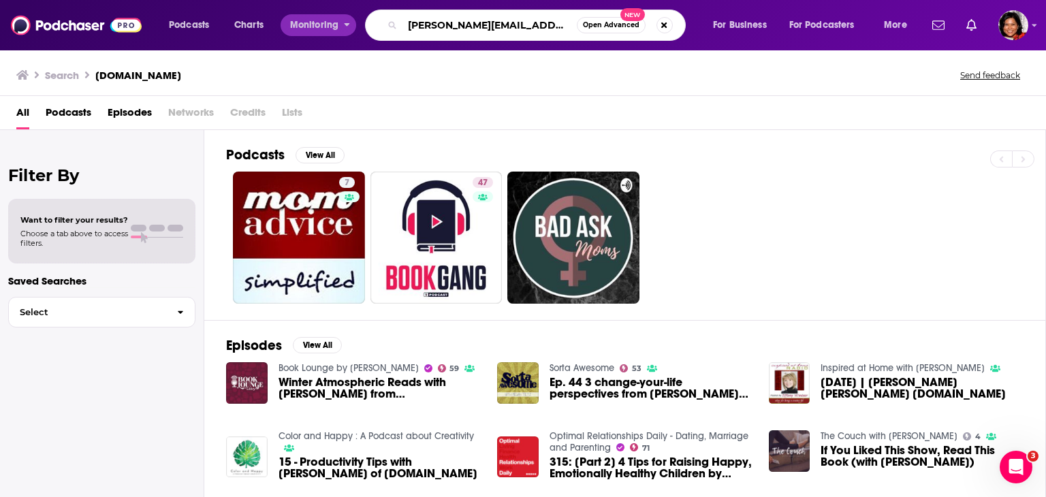
paste input "Deborah Kalb"
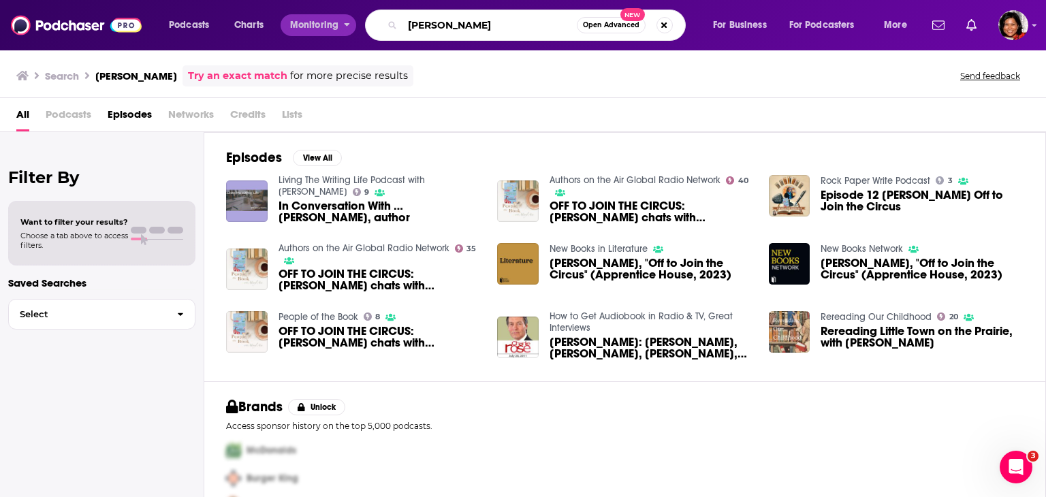
drag, startPoint x: 442, startPoint y: 27, endPoint x: 323, endPoint y: 27, distance: 119.1
click at [323, 27] on div "Podcasts Charts Monitoring Deborah Kalb Open Advanced New For Business For Podc…" at bounding box center [539, 25] width 760 height 31
paste input "Cassie & Emily <bookbitsclub@gmail.com>"
drag, startPoint x: 438, startPoint y: 22, endPoint x: 133, endPoint y: 30, distance: 305.7
click at [138, 27] on div "Podcasts Charts Monitoring Cassie & Emily <bookbitsclub@gmail.com> Open Advance…" at bounding box center [523, 25] width 1046 height 50
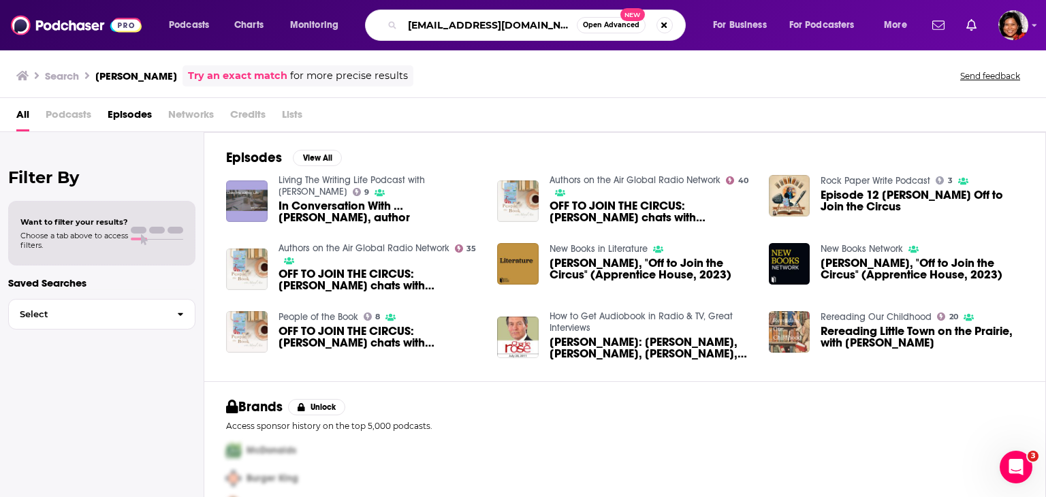
click at [433, 27] on input "bookbitsclub@gmail.com>" at bounding box center [489, 25] width 174 height 22
click at [454, 25] on input "book bitsclub@gmail.com>" at bounding box center [489, 25] width 174 height 22
drag, startPoint x: 483, startPoint y: 25, endPoint x: 591, endPoint y: 25, distance: 108.2
click at [591, 25] on div "book bits club@gmail.com> Open Advanced New" at bounding box center [525, 25] width 321 height 31
type input "book bits club"
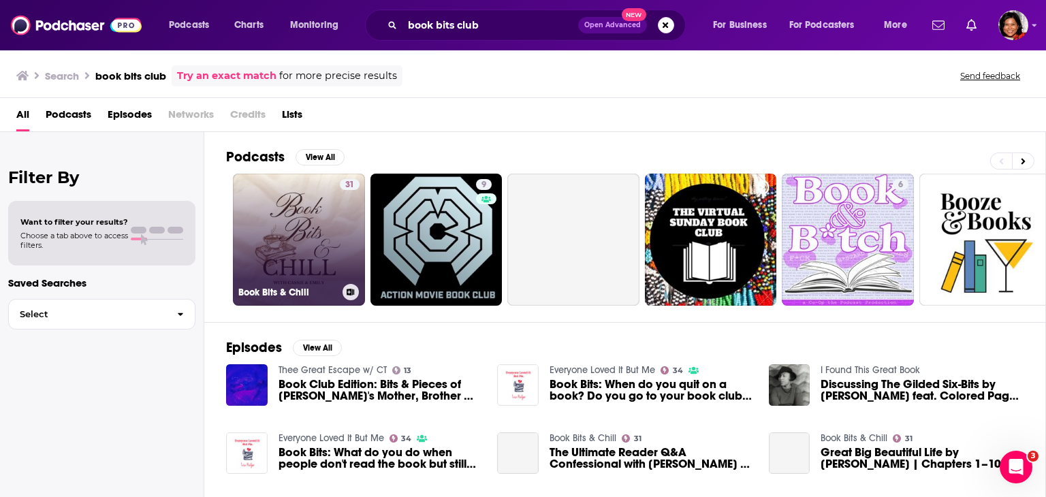
click at [307, 246] on link "31 Book Bits & Chill" at bounding box center [299, 240] width 132 height 132
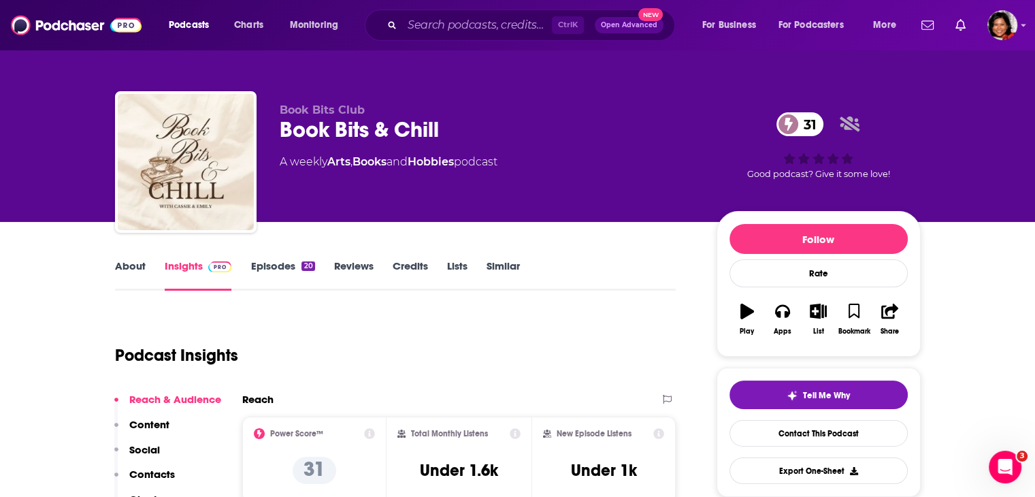
click at [133, 259] on div "About Insights Episodes 20 Reviews Credits Lists Similar" at bounding box center [396, 273] width 562 height 33
click at [132, 261] on link "About" at bounding box center [130, 274] width 31 height 31
